Goal: Task Accomplishment & Management: Manage account settings

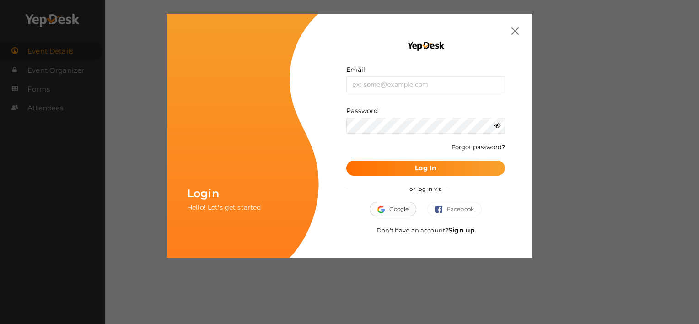
click at [388, 209] on button "Google" at bounding box center [392, 209] width 47 height 15
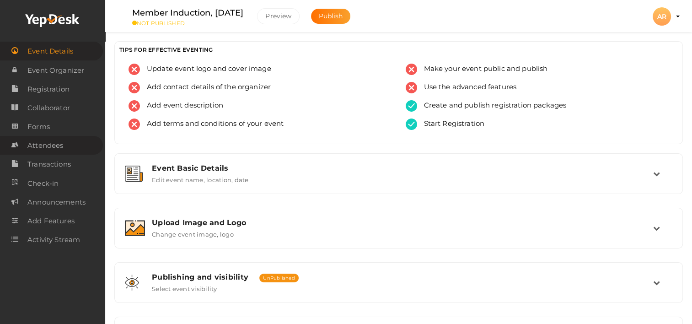
click at [58, 144] on span "Attendees" at bounding box center [45, 145] width 36 height 18
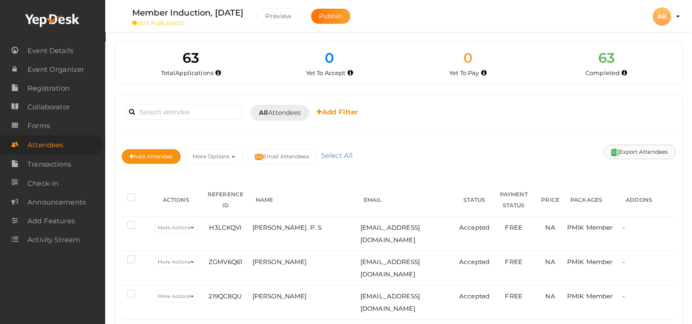
click at [631, 151] on button "Export Attendees" at bounding box center [639, 151] width 72 height 15
